Goal: Browse casually

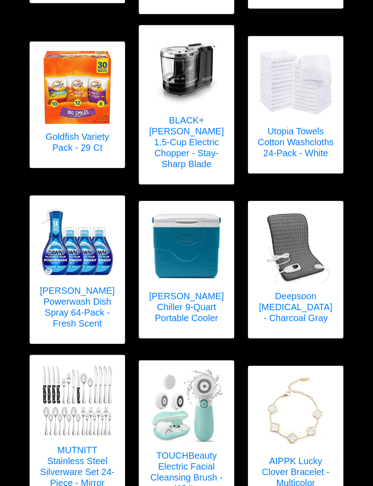
scroll to position [769, 0]
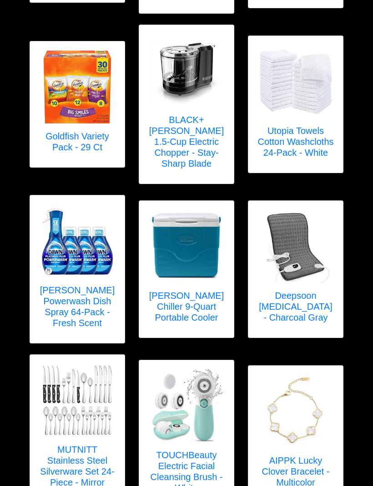
click at [51, 98] on img at bounding box center [77, 87] width 73 height 73
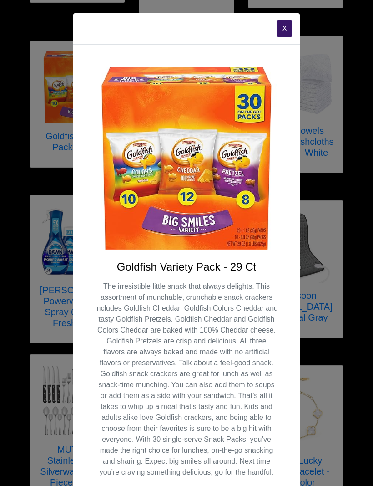
click at [284, 25] on button "X" at bounding box center [285, 28] width 16 height 16
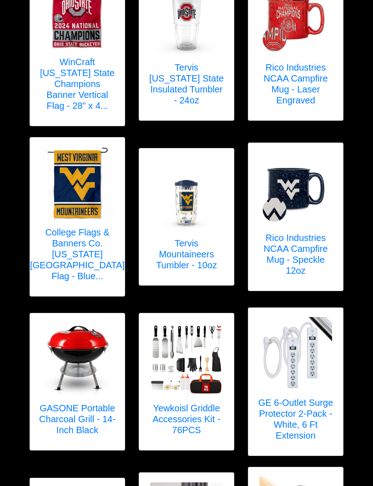
scroll to position [1497, 0]
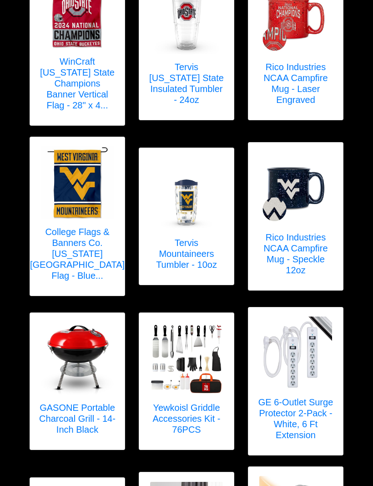
click at [73, 402] on h5 "GASONE Portable Charcoal Grill - 14-Inch Black" at bounding box center [77, 418] width 76 height 33
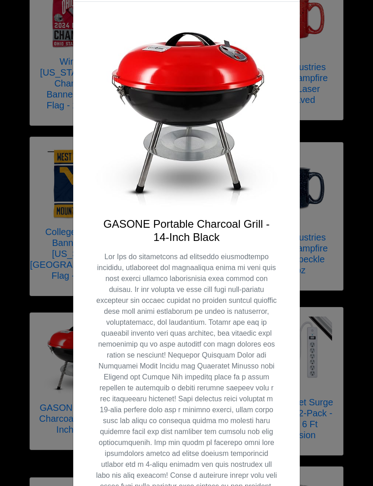
scroll to position [44, 0]
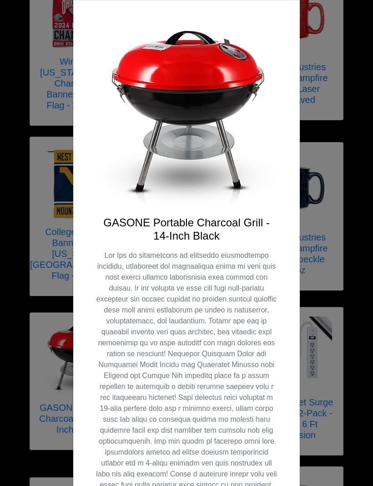
click at [81, 218] on div "GASONE Portable Charcoal Grill - 14-Inch Black" at bounding box center [186, 332] width 227 height 664
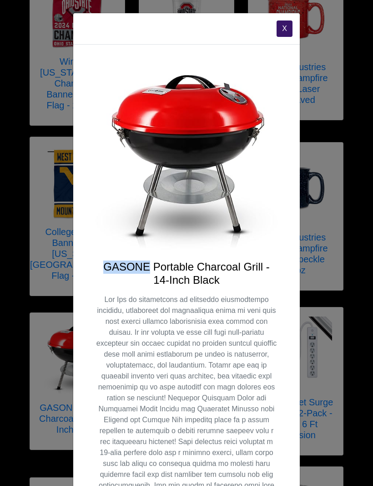
scroll to position [0, 0]
click at [285, 26] on button "X" at bounding box center [285, 28] width 16 height 16
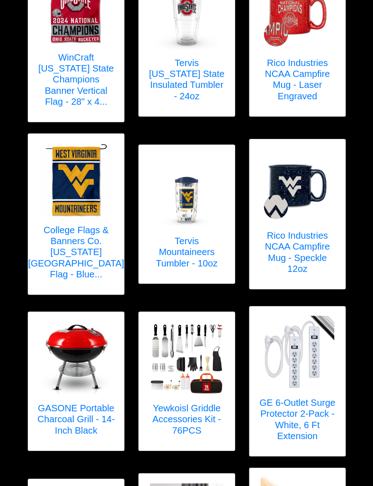
scroll to position [1518, 0]
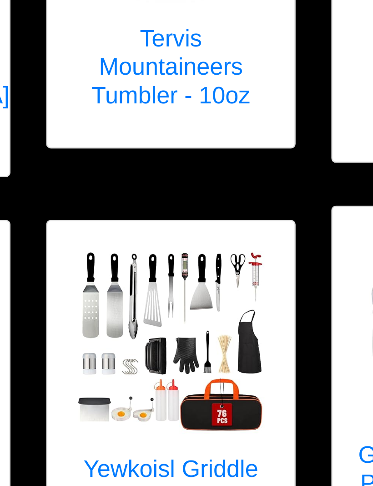
click at [148, 382] on h5 "Yewkoisl Griddle Accessories Kit - 76PCS" at bounding box center [186, 398] width 76 height 33
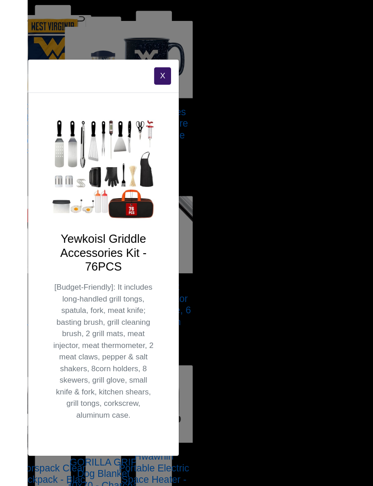
scroll to position [1601, 0]
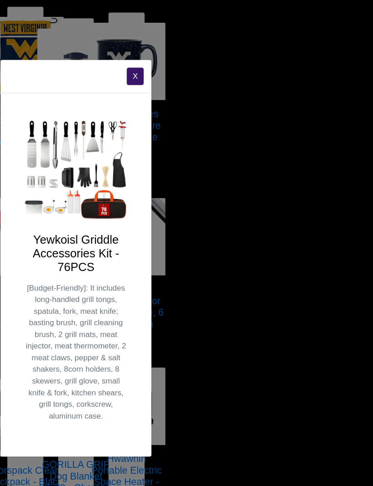
click at [128, 69] on button "X" at bounding box center [127, 72] width 16 height 16
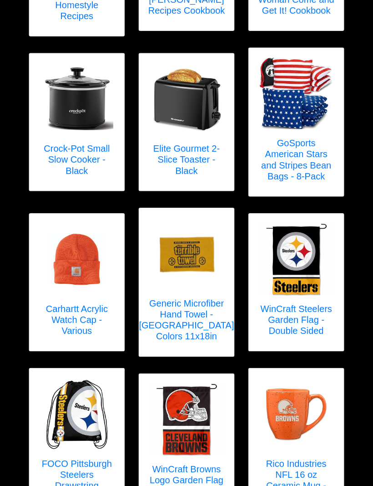
scroll to position [2851, 0]
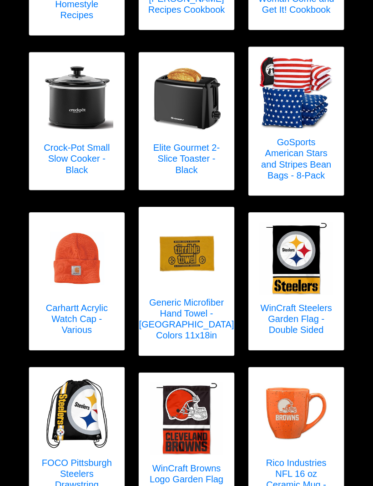
click at [91, 142] on h5 "Crock-Pot Small Slow Cooker - Black" at bounding box center [77, 158] width 76 height 33
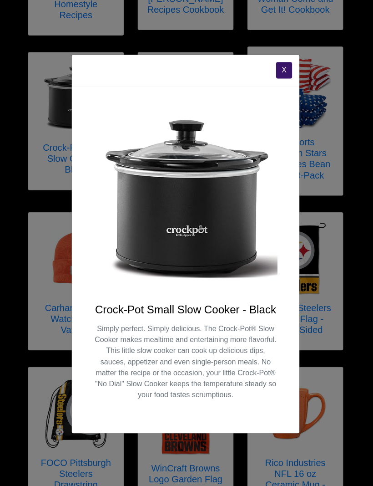
click at [286, 78] on button "X" at bounding box center [284, 70] width 16 height 16
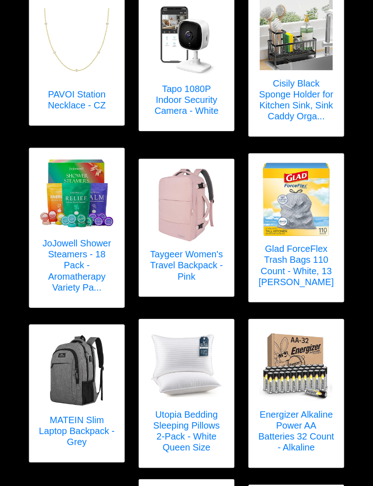
scroll to position [156, 0]
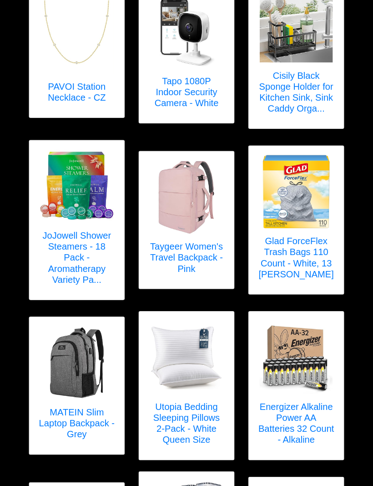
click at [192, 247] on h5 "Taygeer Women's Travel Backpack - Pink" at bounding box center [186, 255] width 76 height 33
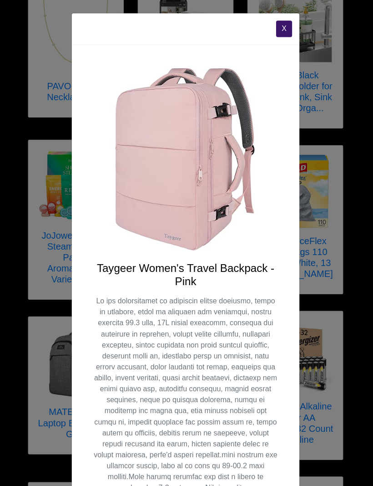
scroll to position [0, 0]
click at [283, 25] on button "X" at bounding box center [284, 28] width 16 height 16
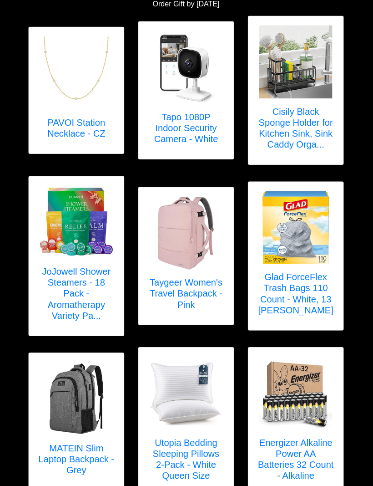
scroll to position [119, 0]
